Goal: Check status: Check status

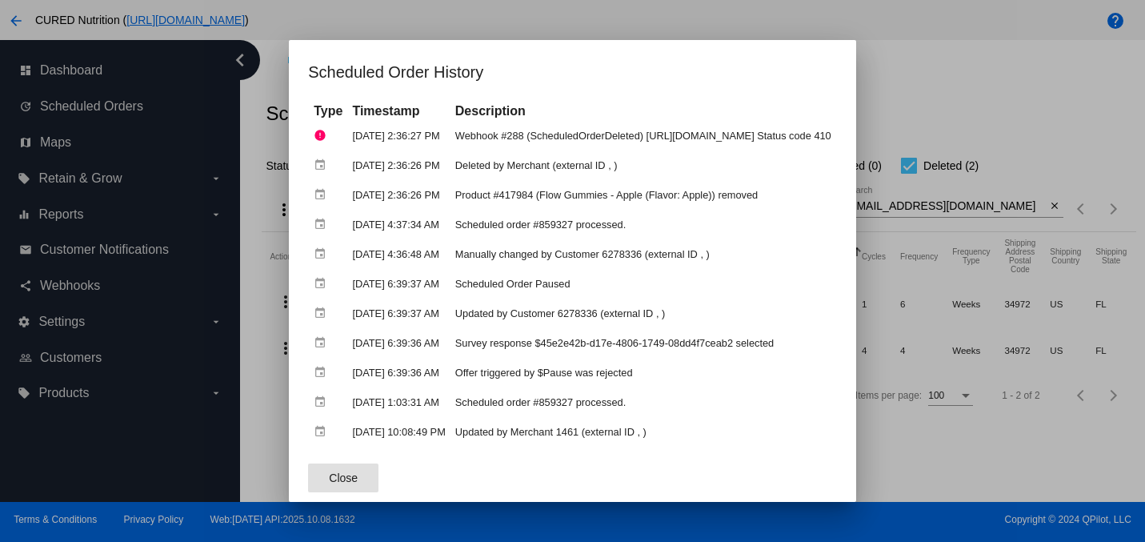
click at [1057, 140] on div at bounding box center [572, 271] width 1145 height 542
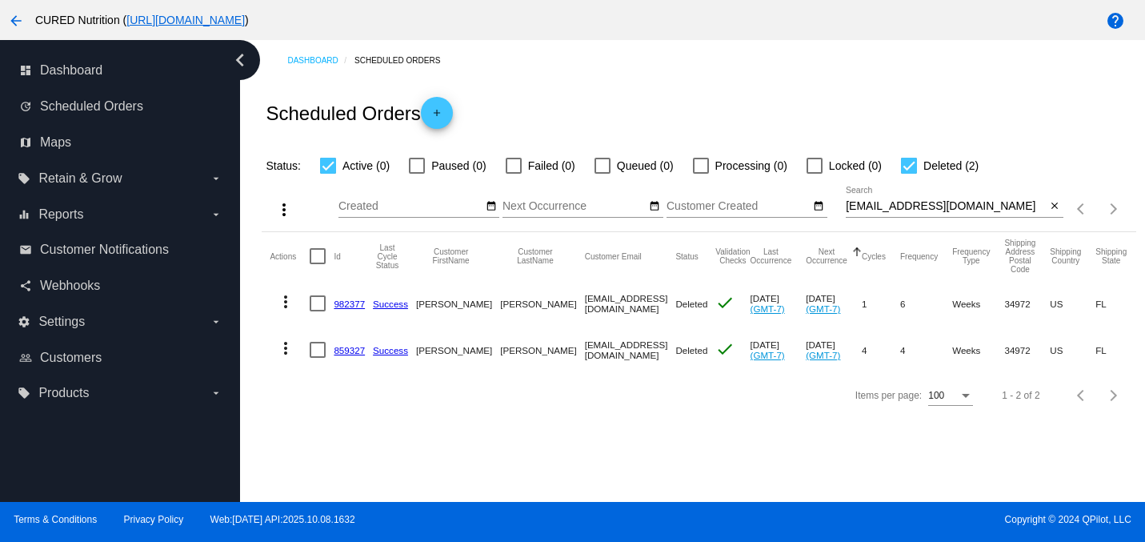
click at [934, 210] on input "[EMAIL_ADDRESS][DOMAIN_NAME]" at bounding box center [946, 206] width 201 height 13
paste input "ill.paglusch"
type input "[PERSON_NAME][EMAIL_ADDRESS][PERSON_NAME][DOMAIN_NAME]"
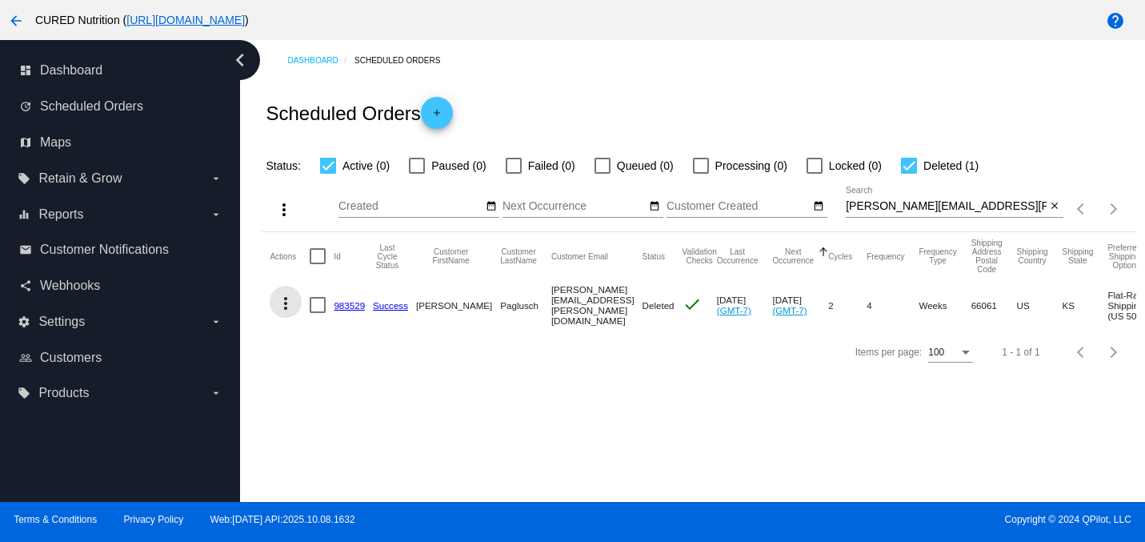
click at [286, 308] on mat-icon "more_vert" at bounding box center [285, 303] width 19 height 19
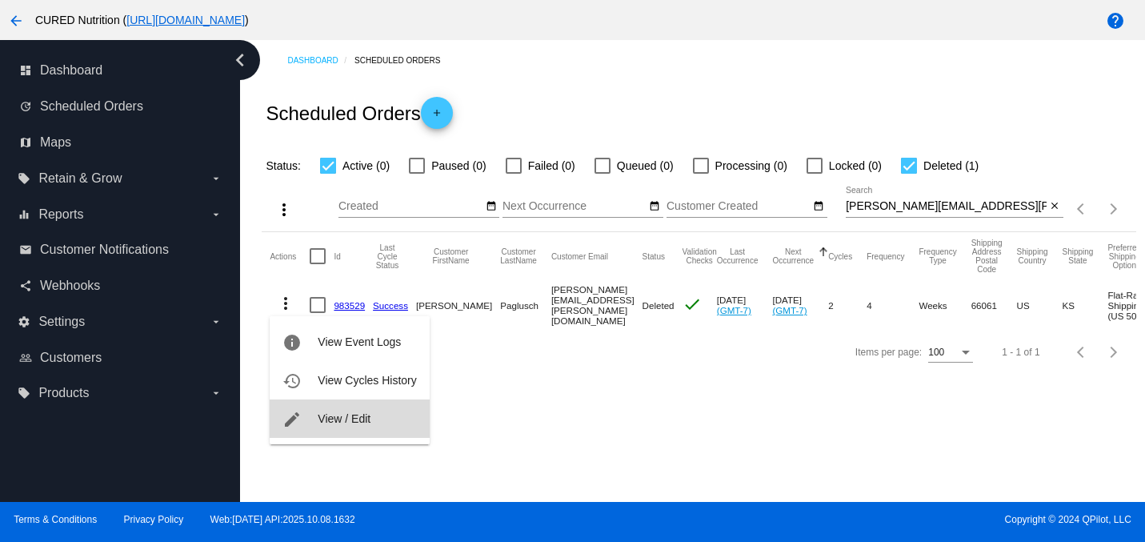
click at [347, 422] on span "View / Edit" at bounding box center [344, 418] width 53 height 13
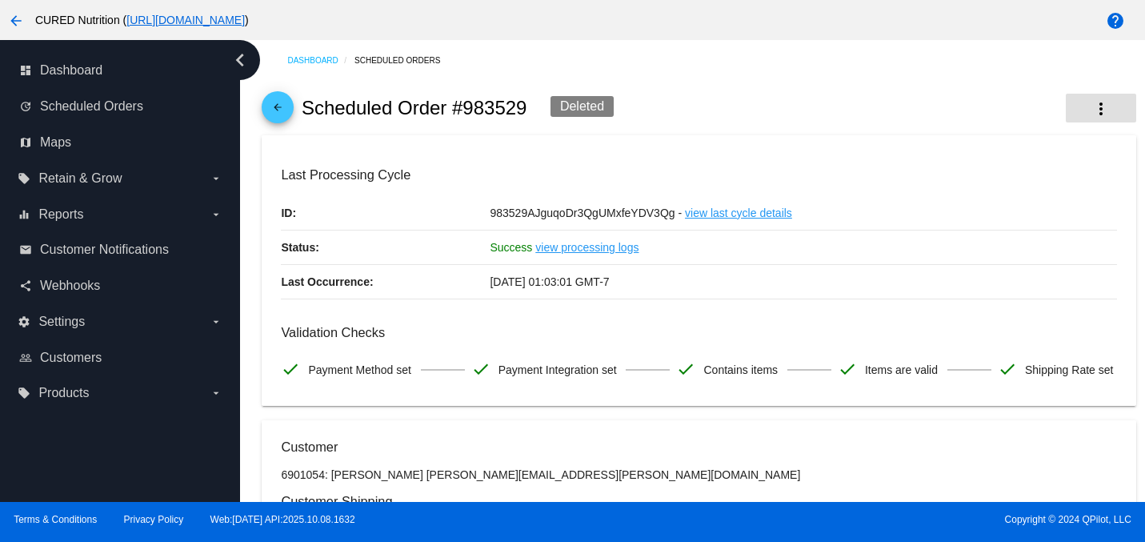
click at [1097, 102] on mat-icon "more_vert" at bounding box center [1101, 108] width 19 height 19
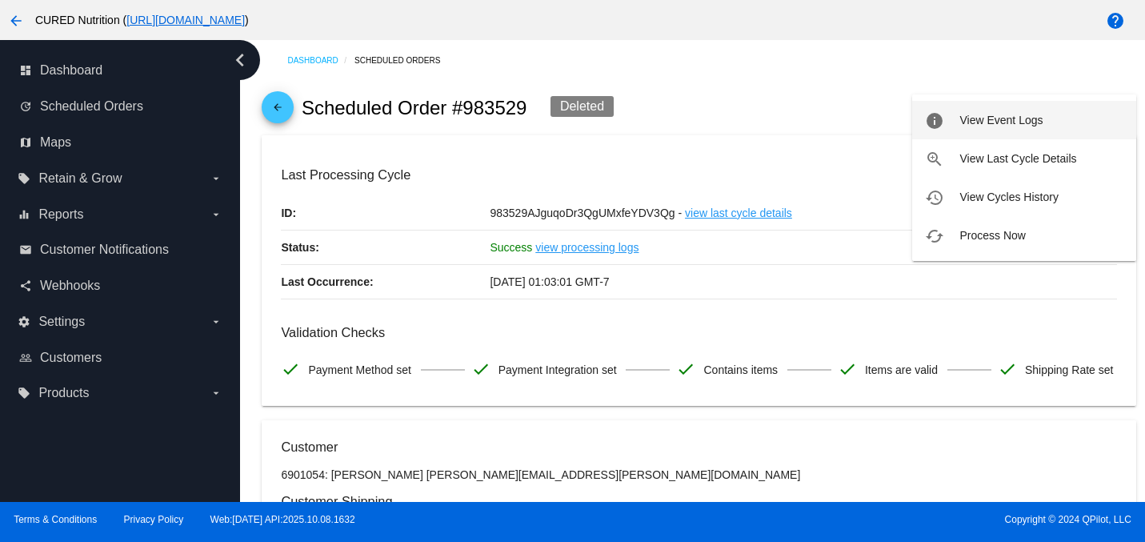
click at [981, 125] on span "View Event Logs" at bounding box center [1001, 120] width 83 height 13
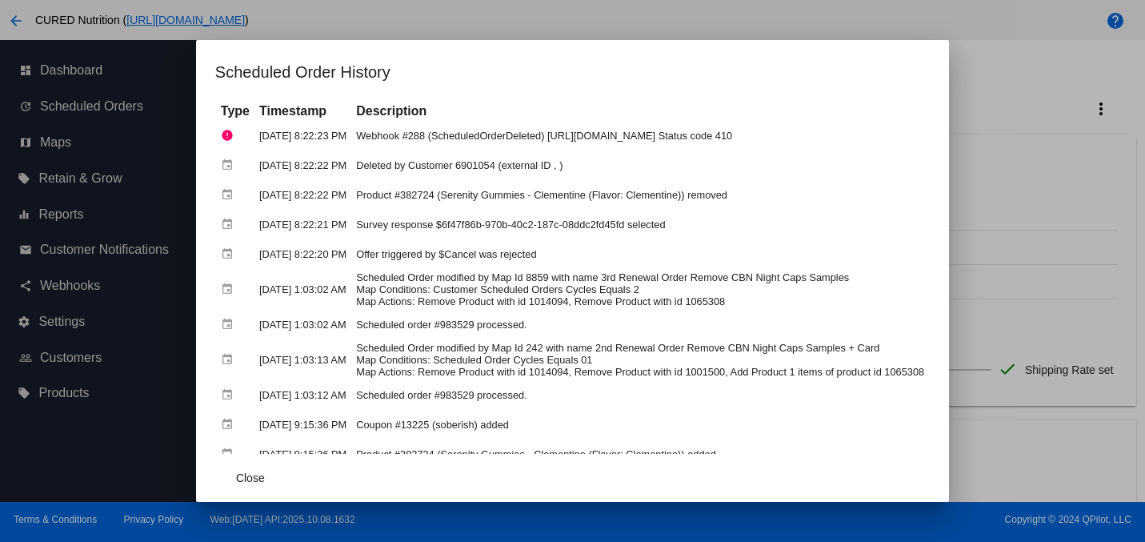
click at [1028, 213] on div at bounding box center [572, 271] width 1145 height 542
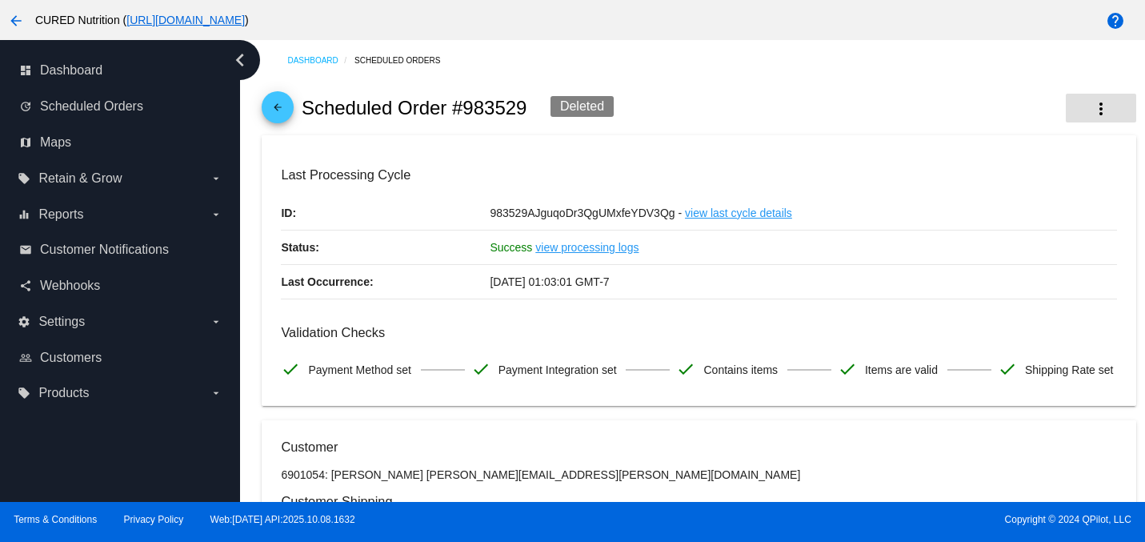
click at [1089, 114] on button "more_vert" at bounding box center [1101, 108] width 70 height 29
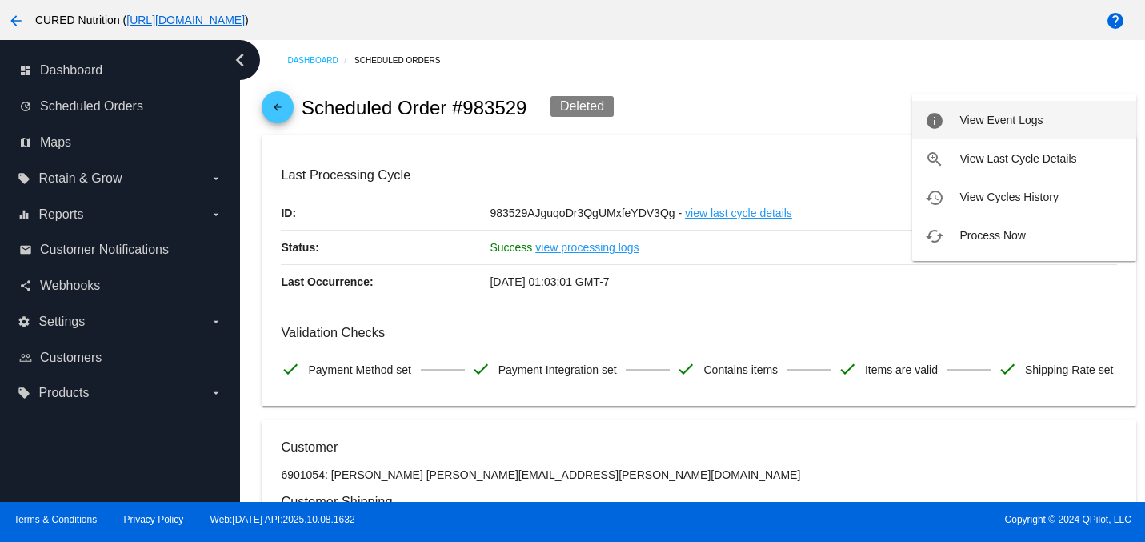
click at [953, 123] on button "info View Event Logs" at bounding box center [1024, 120] width 224 height 38
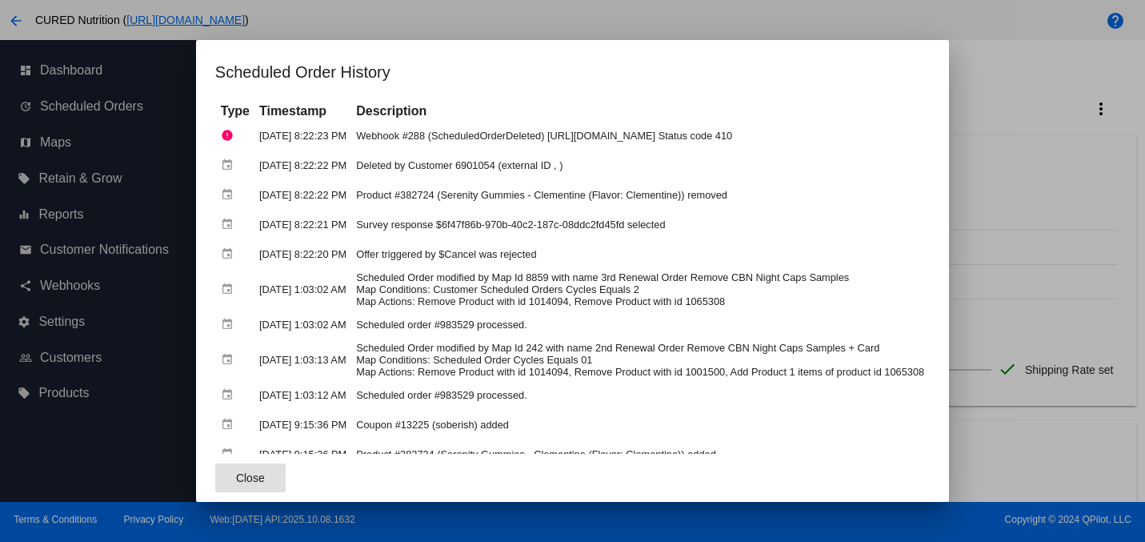
click at [1080, 239] on div at bounding box center [572, 271] width 1145 height 542
